Goal: Register for event/course

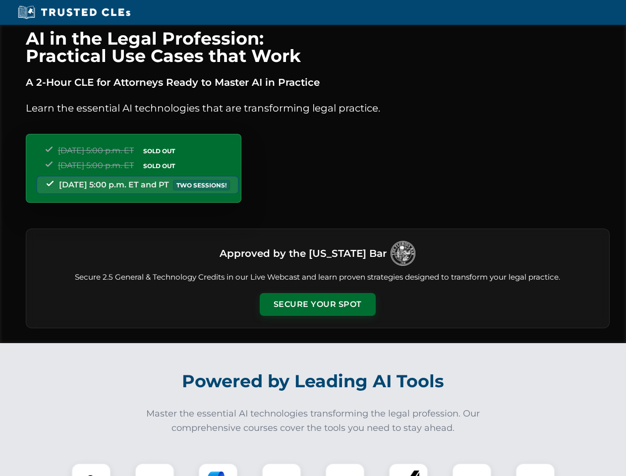
click at [317, 304] on button "Secure Your Spot" at bounding box center [318, 304] width 116 height 23
click at [91, 469] on img at bounding box center [91, 482] width 29 height 29
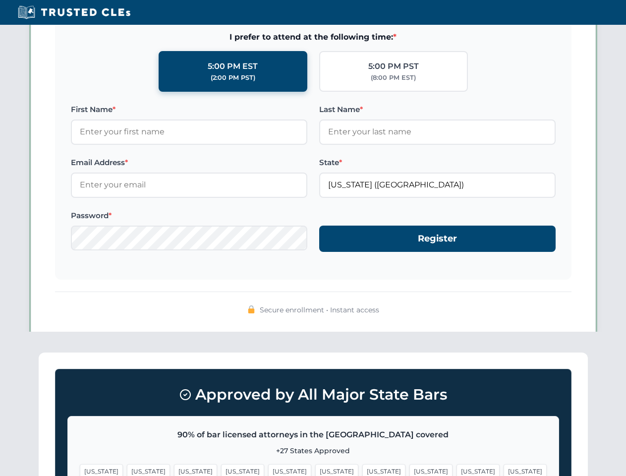
click at [362, 469] on span "[US_STATE]" at bounding box center [383, 471] width 43 height 14
click at [456, 469] on span "[US_STATE]" at bounding box center [477, 471] width 43 height 14
